Goal: Transaction & Acquisition: Subscribe to service/newsletter

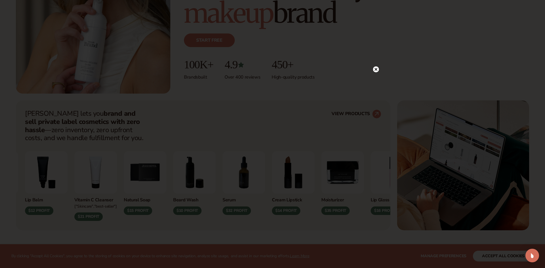
scroll to position [170, 0]
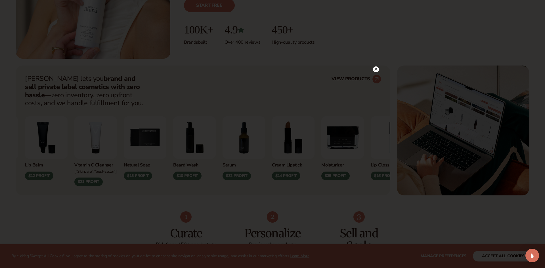
click at [377, 68] on circle at bounding box center [376, 69] width 6 height 6
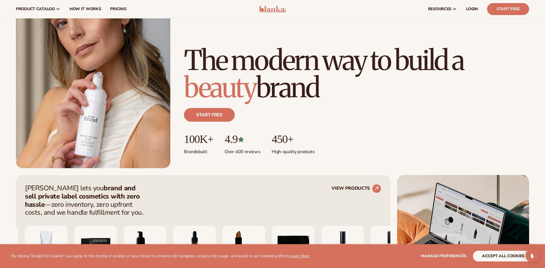
scroll to position [57, 0]
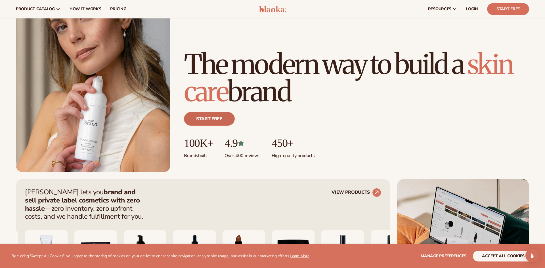
click at [217, 123] on link "Start free" at bounding box center [209, 119] width 51 height 14
